Goal: Task Accomplishment & Management: Manage account settings

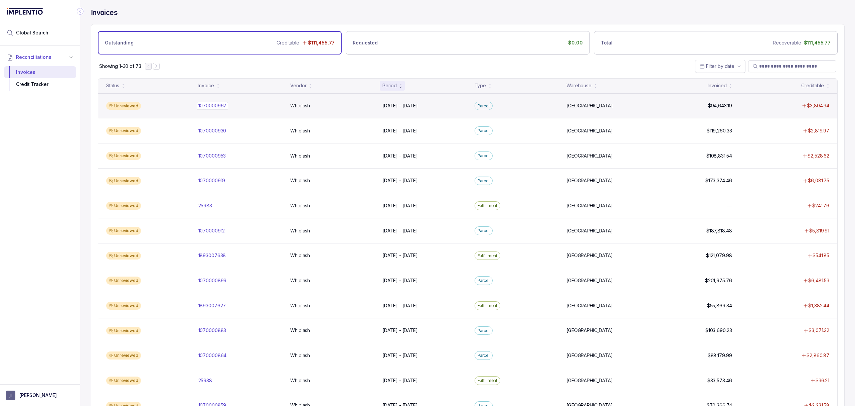
click at [225, 105] on p "1070000967" at bounding box center [213, 105] width 32 height 7
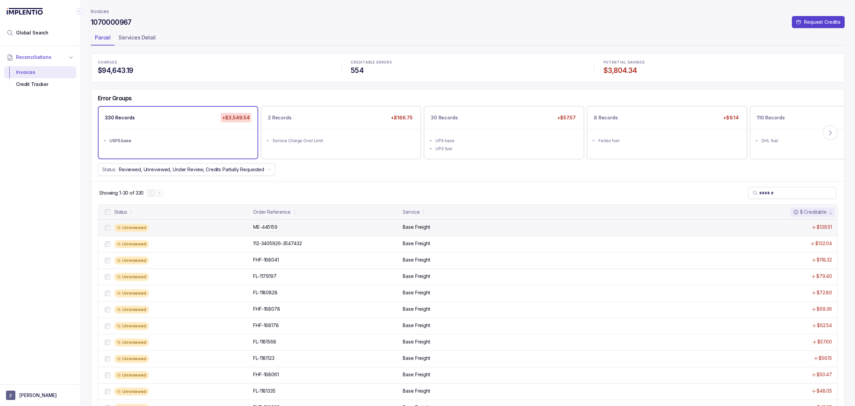
click at [267, 227] on p "ME-445159" at bounding box center [266, 226] width 28 height 7
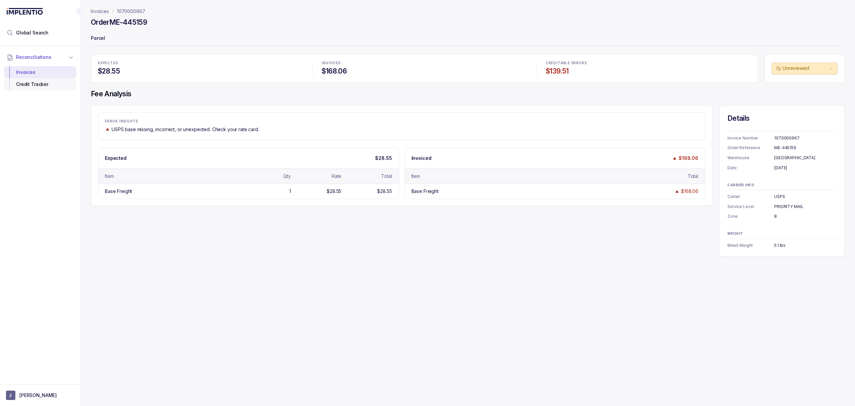
click at [59, 88] on div "Credit Tracker" at bounding box center [39, 84] width 61 height 12
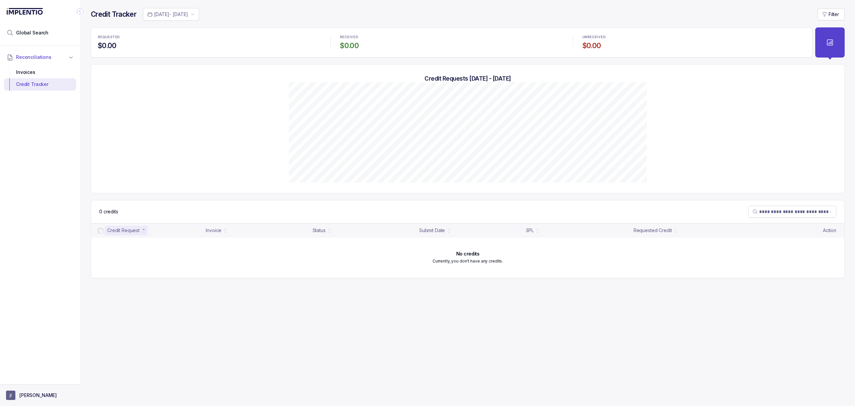
click at [37, 404] on aside "[PERSON_NAME]" at bounding box center [40, 395] width 80 height 22
click at [33, 396] on p "[PERSON_NAME]" at bounding box center [37, 394] width 37 height 7
click at [35, 377] on p "Logout" at bounding box center [43, 380] width 55 height 7
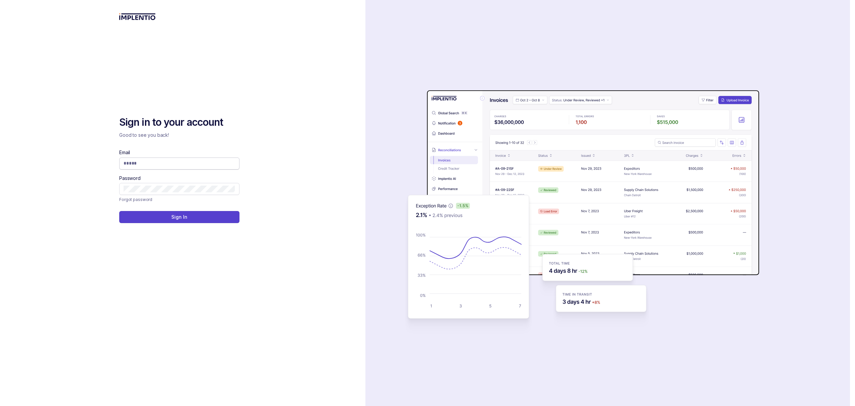
click at [166, 162] on input "Email" at bounding box center [180, 163] width 112 height 7
type input "**********"
